Goal: Check status: Check status

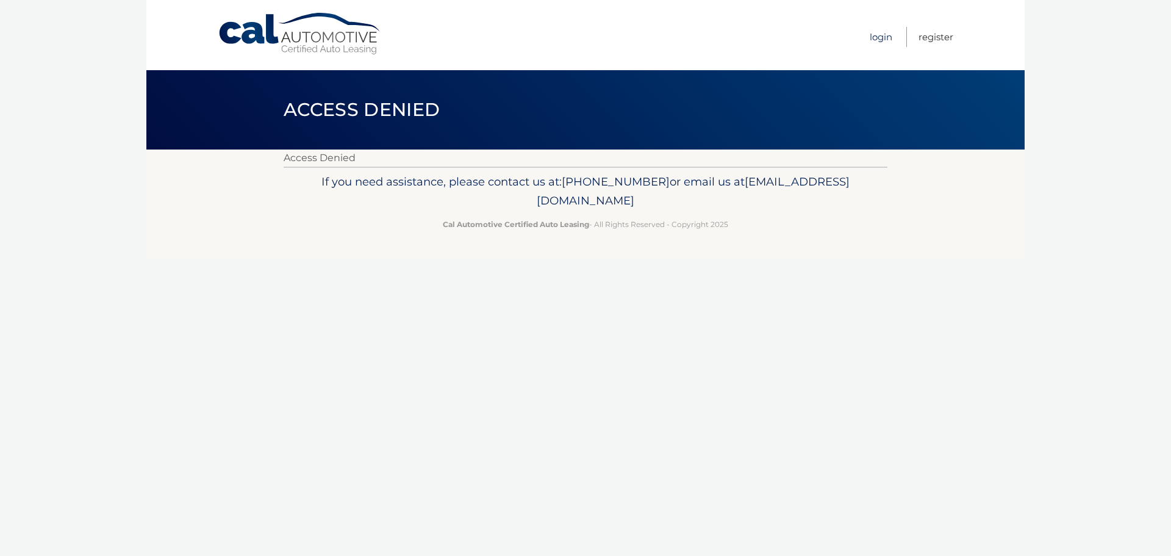
click at [889, 41] on link "Login" at bounding box center [881, 37] width 23 height 20
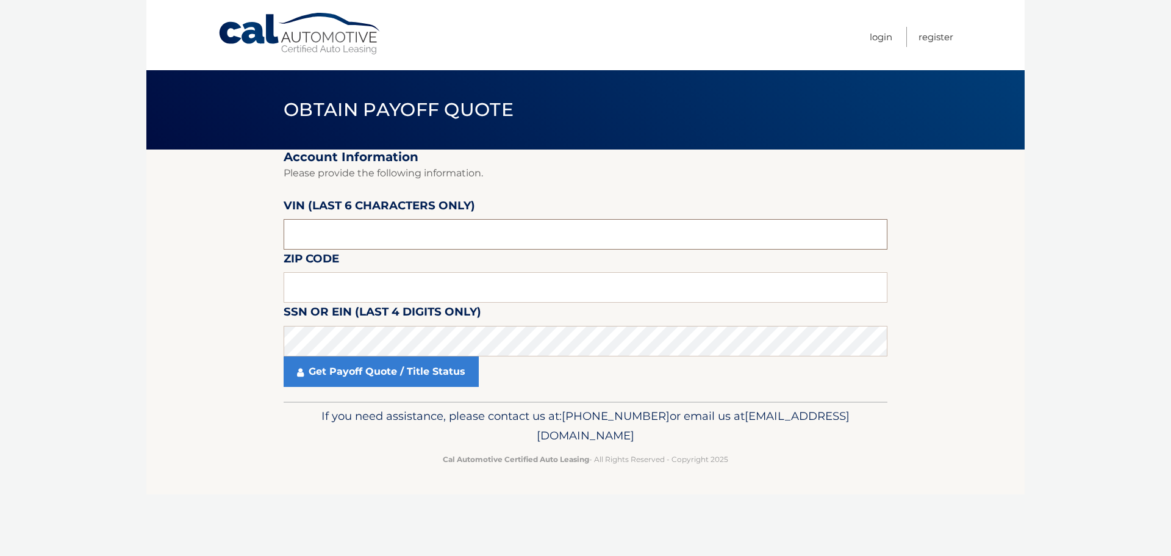
click at [403, 249] on input "text" at bounding box center [586, 234] width 604 height 30
click at [424, 224] on input "text" at bounding box center [586, 234] width 604 height 30
click at [396, 290] on input "text" at bounding box center [586, 287] width 604 height 30
type input "19148"
click at [404, 229] on input "text" at bounding box center [586, 234] width 604 height 30
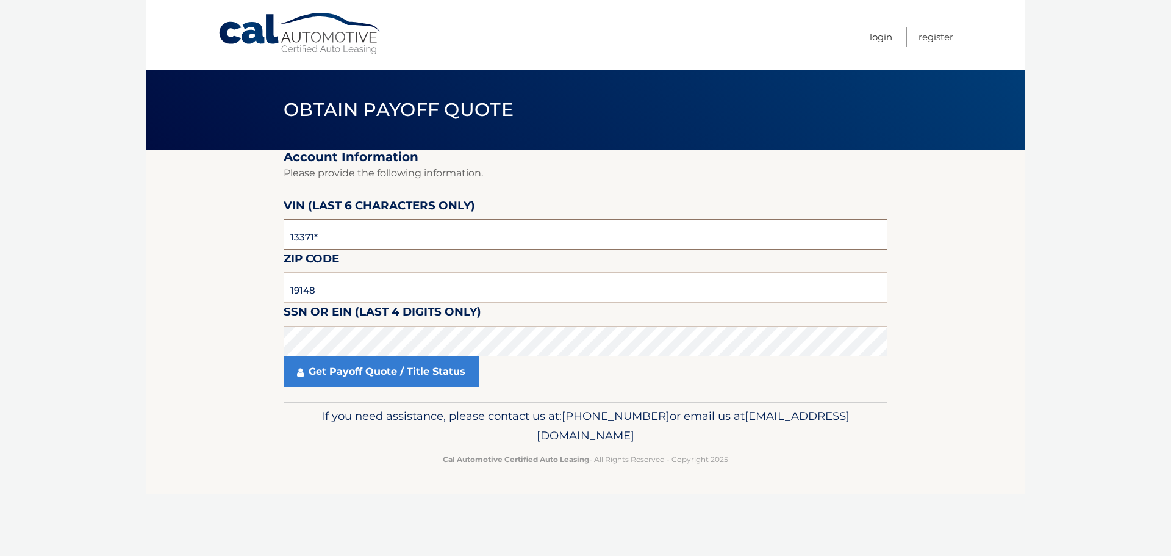
type input "133716"
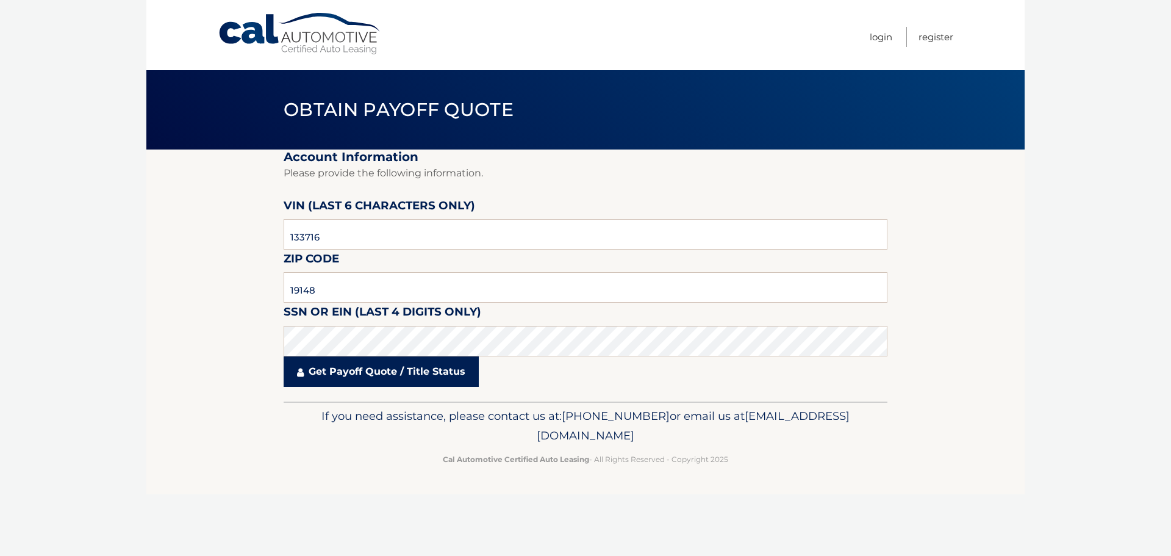
click at [375, 371] on link "Get Payoff Quote / Title Status" at bounding box center [381, 371] width 195 height 30
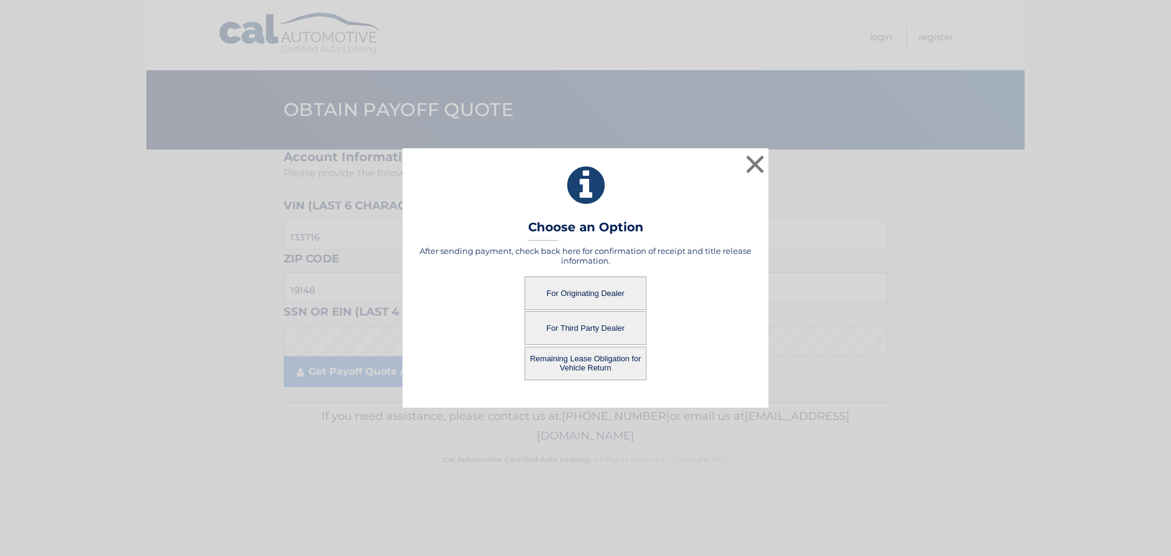
click at [603, 295] on button "For Originating Dealer" at bounding box center [586, 293] width 122 height 34
click at [578, 293] on button "For Originating Dealer" at bounding box center [586, 293] width 122 height 34
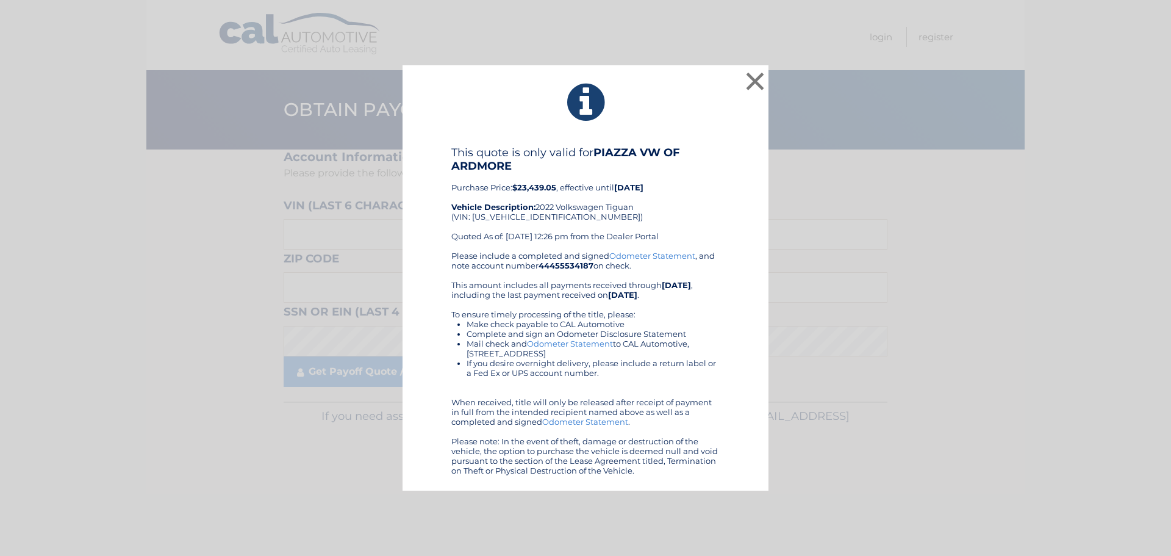
click at [691, 317] on div "Please include a completed and signed Odometer Statement , and note account num…" at bounding box center [585, 363] width 268 height 224
click at [758, 79] on button "×" at bounding box center [755, 81] width 24 height 24
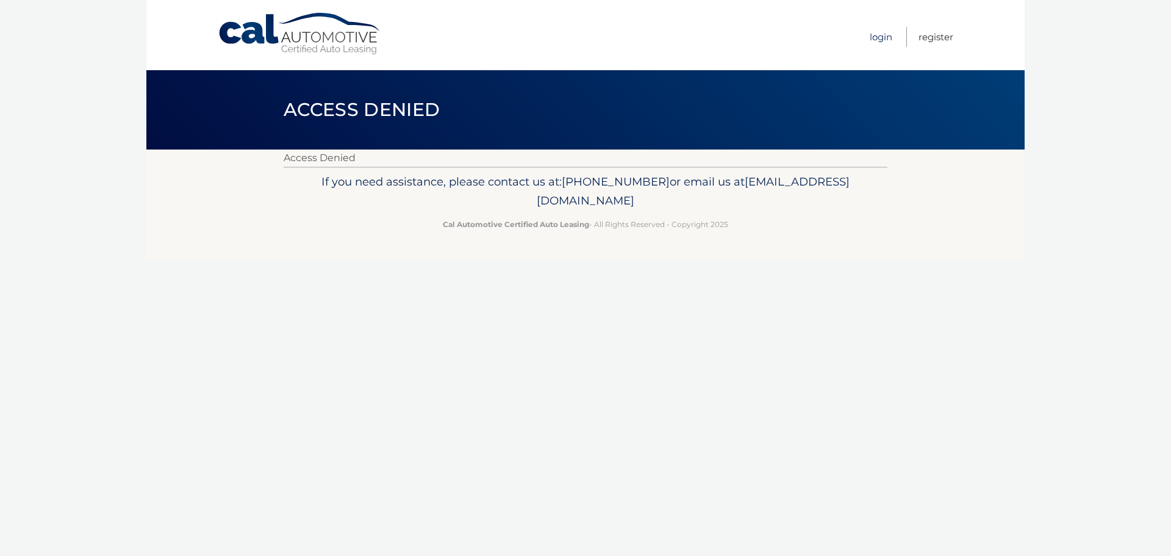
click at [878, 33] on link "Login" at bounding box center [881, 37] width 23 height 20
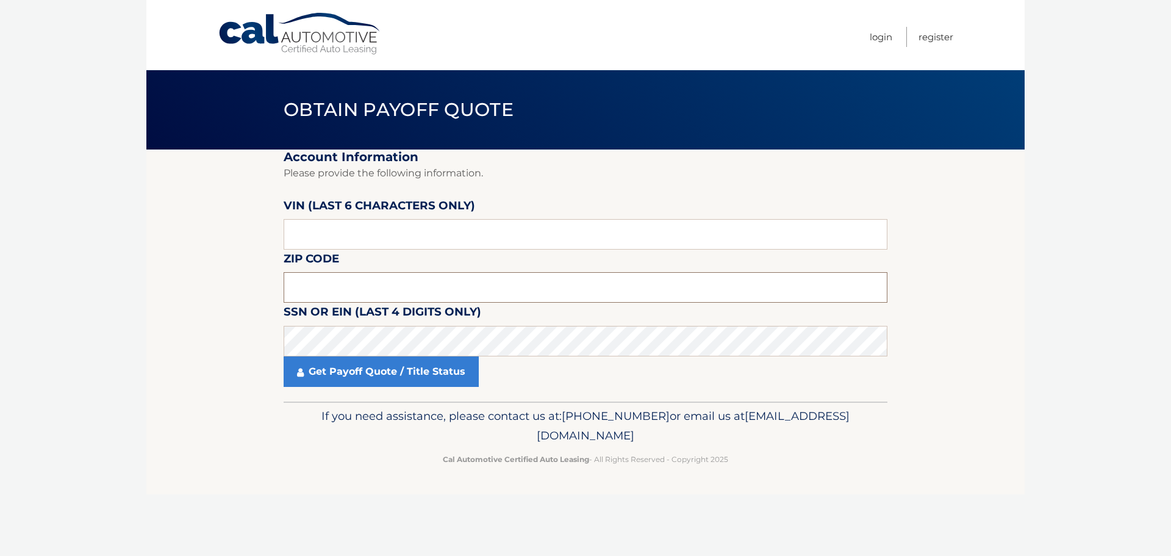
click at [370, 272] on input "text" at bounding box center [586, 287] width 604 height 30
type input "19148"
click at [418, 229] on input "text" at bounding box center [586, 234] width 604 height 30
type input "133716"
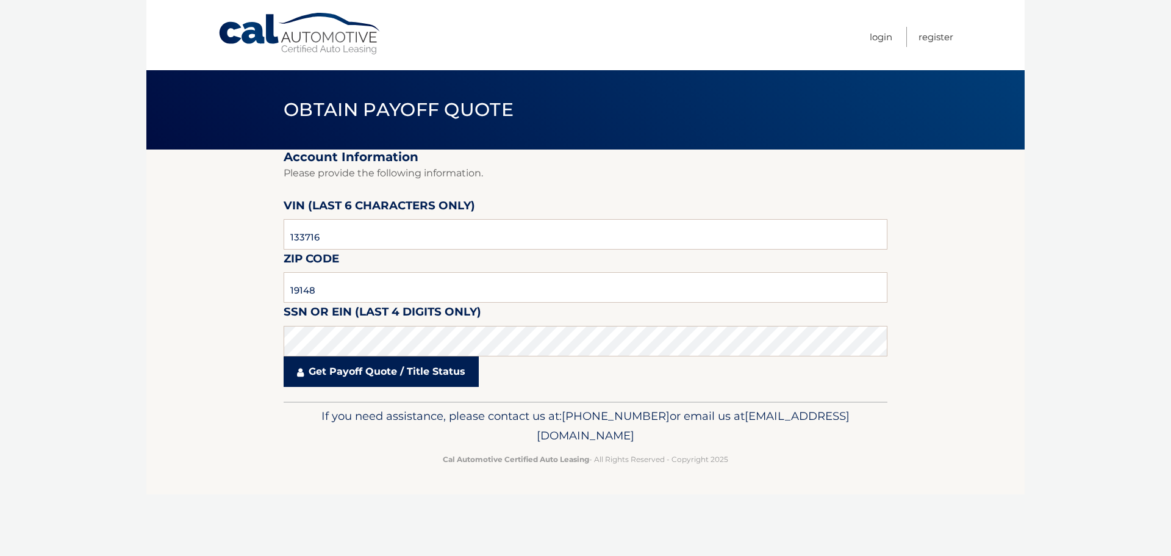
click at [428, 374] on link "Get Payoff Quote / Title Status" at bounding box center [381, 371] width 195 height 30
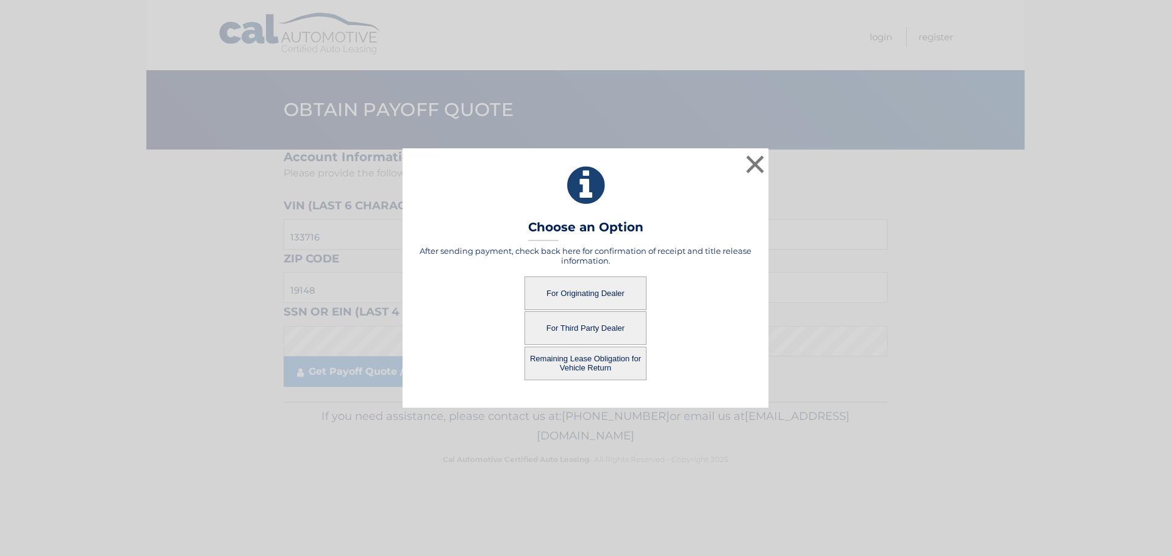
click at [595, 365] on button "Remaining Lease Obligation for Vehicle Return" at bounding box center [586, 363] width 122 height 34
click at [599, 362] on button "Remaining Lease Obligation for Vehicle Return" at bounding box center [586, 363] width 122 height 34
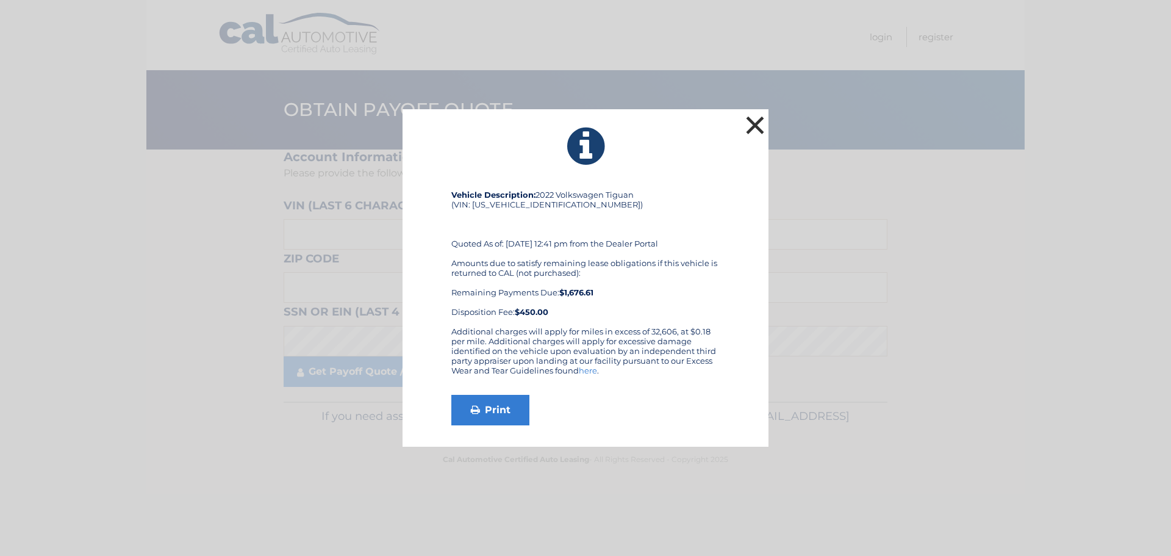
click at [747, 126] on button "×" at bounding box center [755, 125] width 24 height 24
